Goal: Task Accomplishment & Management: Manage account settings

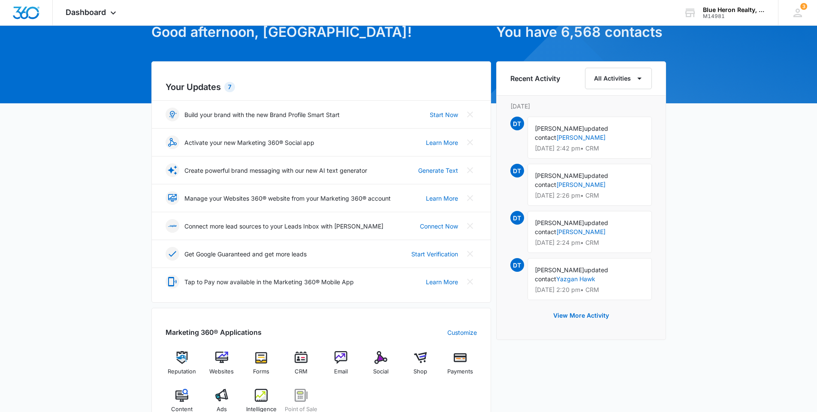
scroll to position [129, 0]
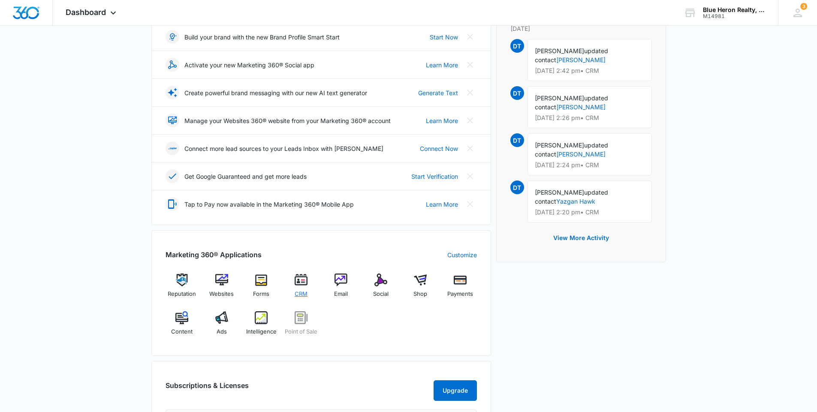
click at [303, 286] on img at bounding box center [301, 280] width 13 height 13
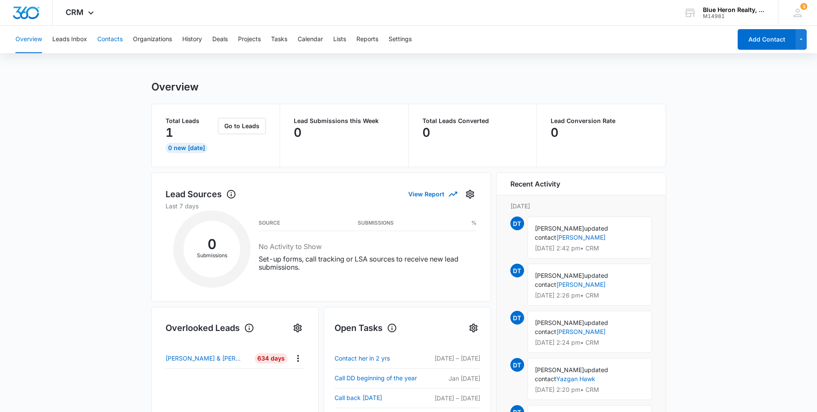
drag, startPoint x: 107, startPoint y: 41, endPoint x: 227, endPoint y: 64, distance: 122.3
click at [108, 41] on button "Contacts" at bounding box center [109, 39] width 25 height 27
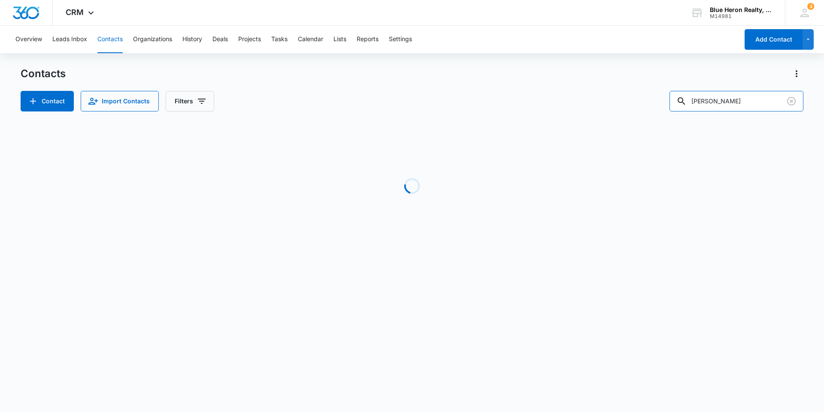
drag, startPoint x: 738, startPoint y: 100, endPoint x: 599, endPoint y: 106, distance: 139.1
click at [600, 106] on div "Contact Import Contacts Filters [PERSON_NAME]" at bounding box center [412, 101] width 782 height 21
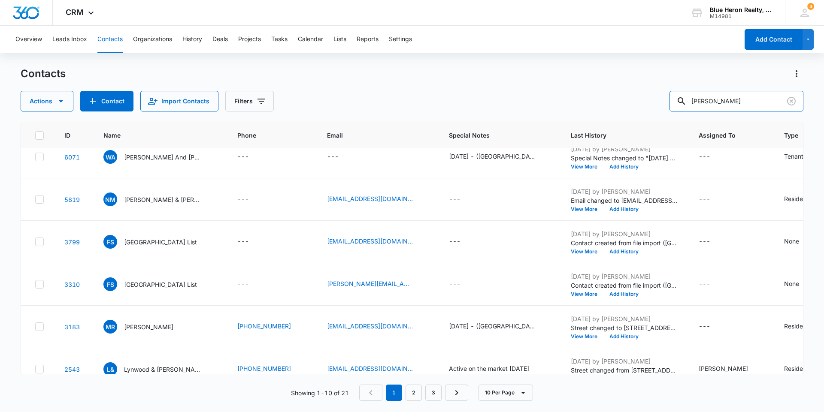
scroll to position [65, 0]
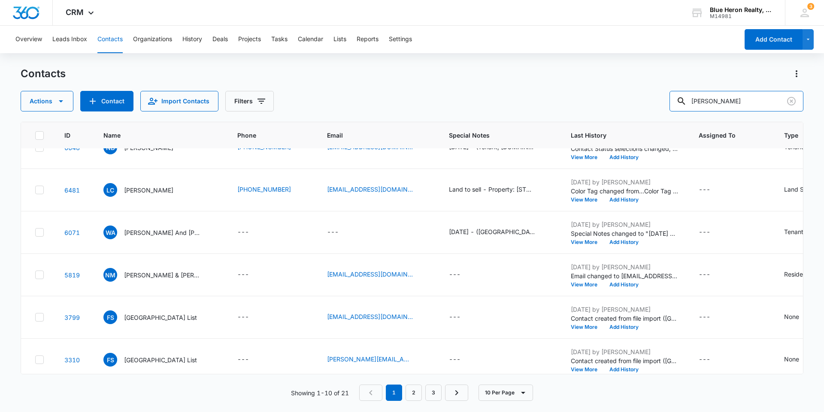
drag, startPoint x: 717, startPoint y: 101, endPoint x: 600, endPoint y: 116, distance: 117.6
click at [602, 114] on div "Contacts Actions Contact Import Contacts Filters [PERSON_NAME] ID Name Phone Em…" at bounding box center [412, 239] width 782 height 344
type input "[PERSON_NAME]"
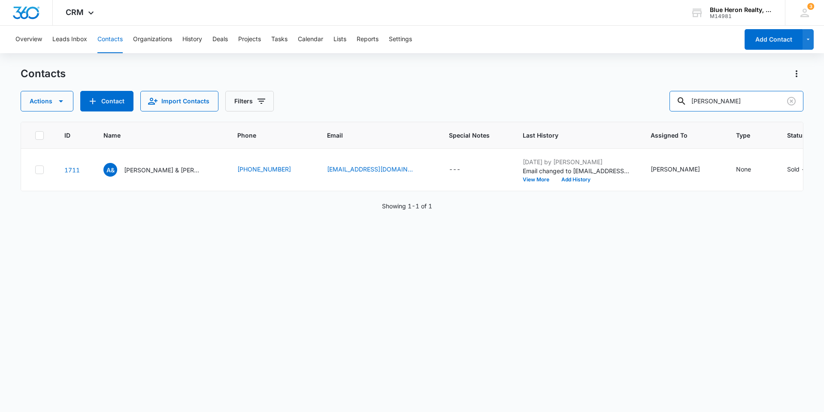
scroll to position [0, 0]
click at [139, 175] on p "[PERSON_NAME] & [PERSON_NAME]" at bounding box center [162, 170] width 77 height 9
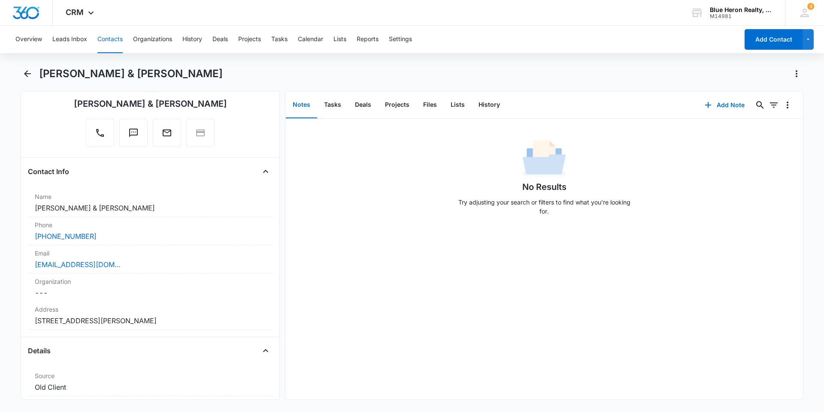
scroll to position [86, 0]
